Goal: Entertainment & Leisure: Consume media (video, audio)

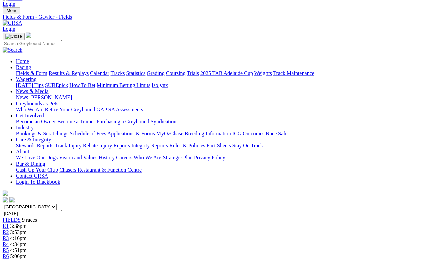
scroll to position [14, 7]
click at [9, 258] on link "R7" at bounding box center [6, 263] width 6 height 6
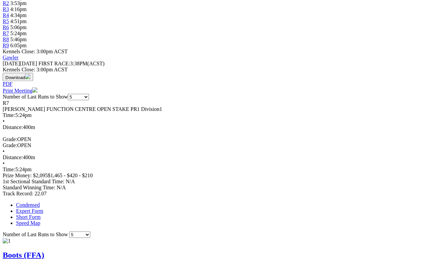
scroll to position [243, 0]
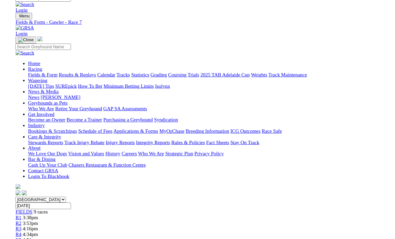
scroll to position [252, 0]
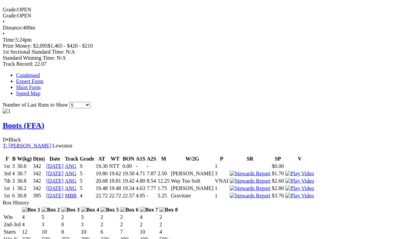
scroll to position [381, 0]
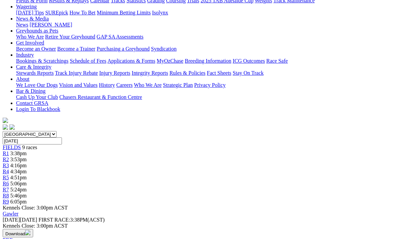
scroll to position [87, 0]
click at [21, 145] on span "FIELDS" at bounding box center [12, 148] width 18 height 6
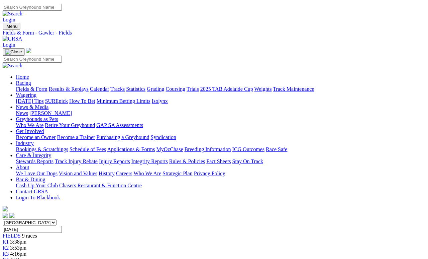
scroll to position [0, 6]
